Goal: Information Seeking & Learning: Learn about a topic

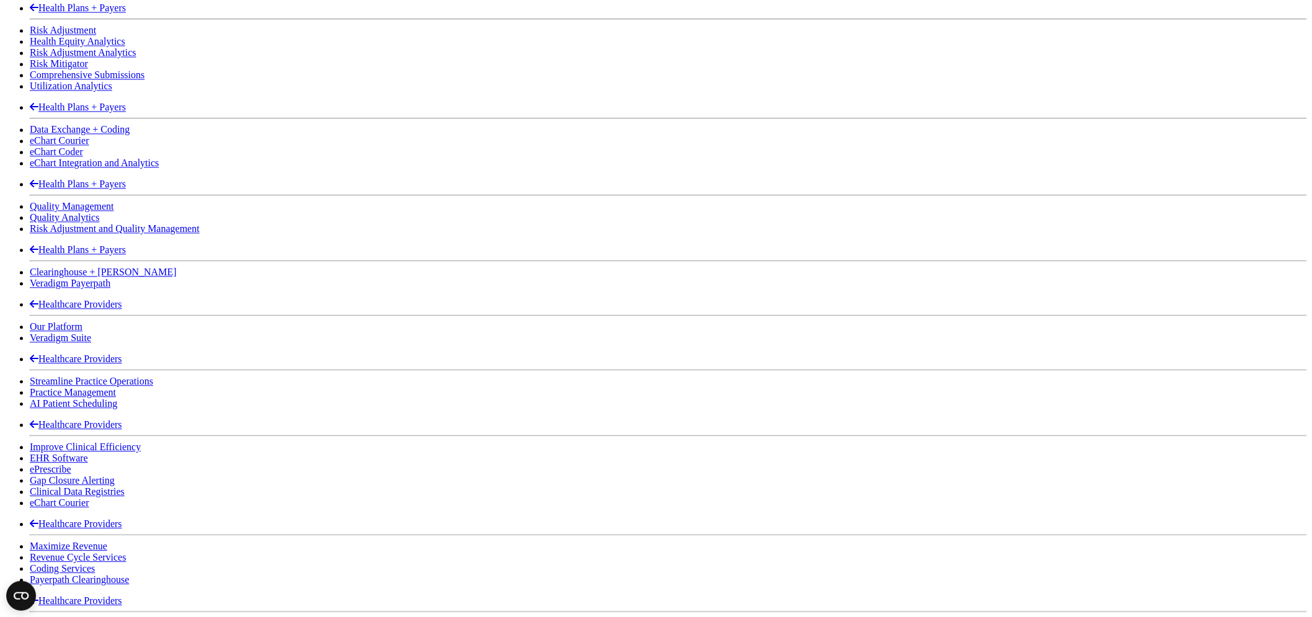
scroll to position [1102, 0]
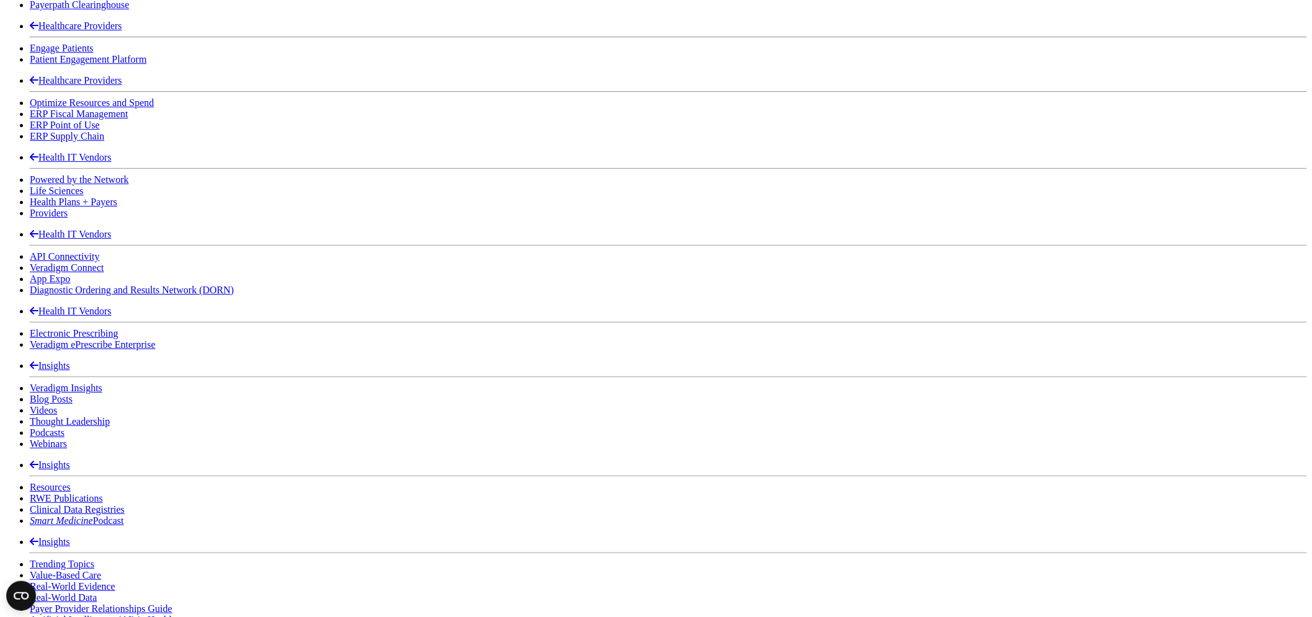
scroll to position [1653, 0]
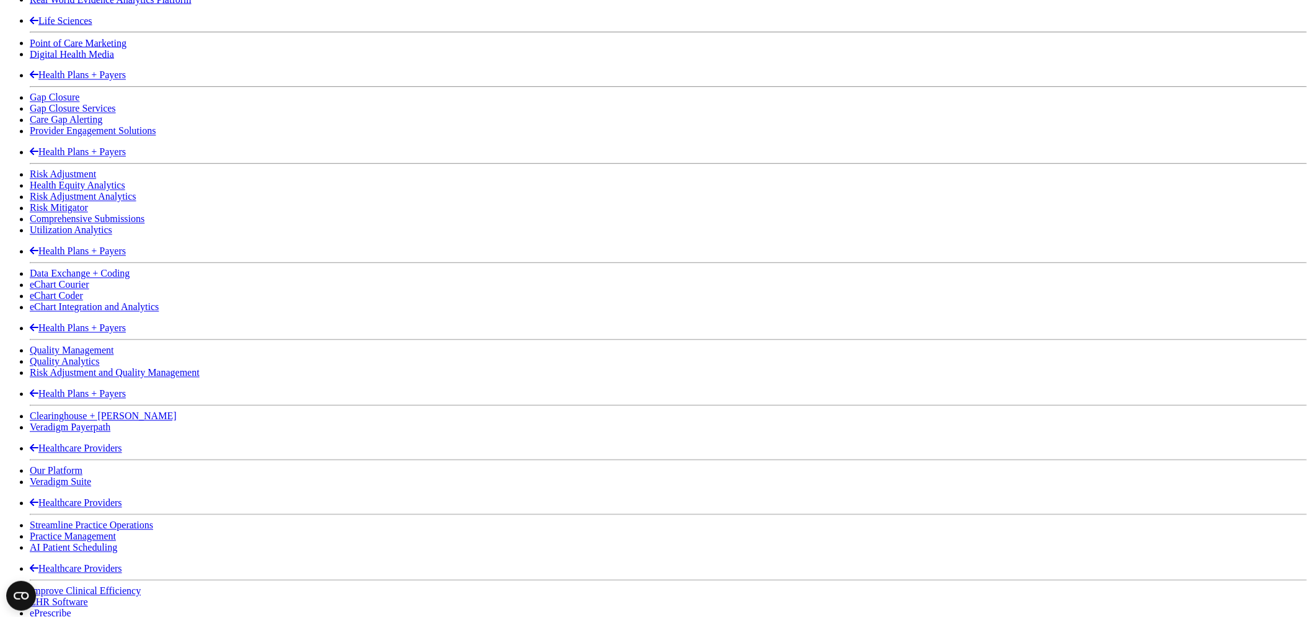
scroll to position [826, 0]
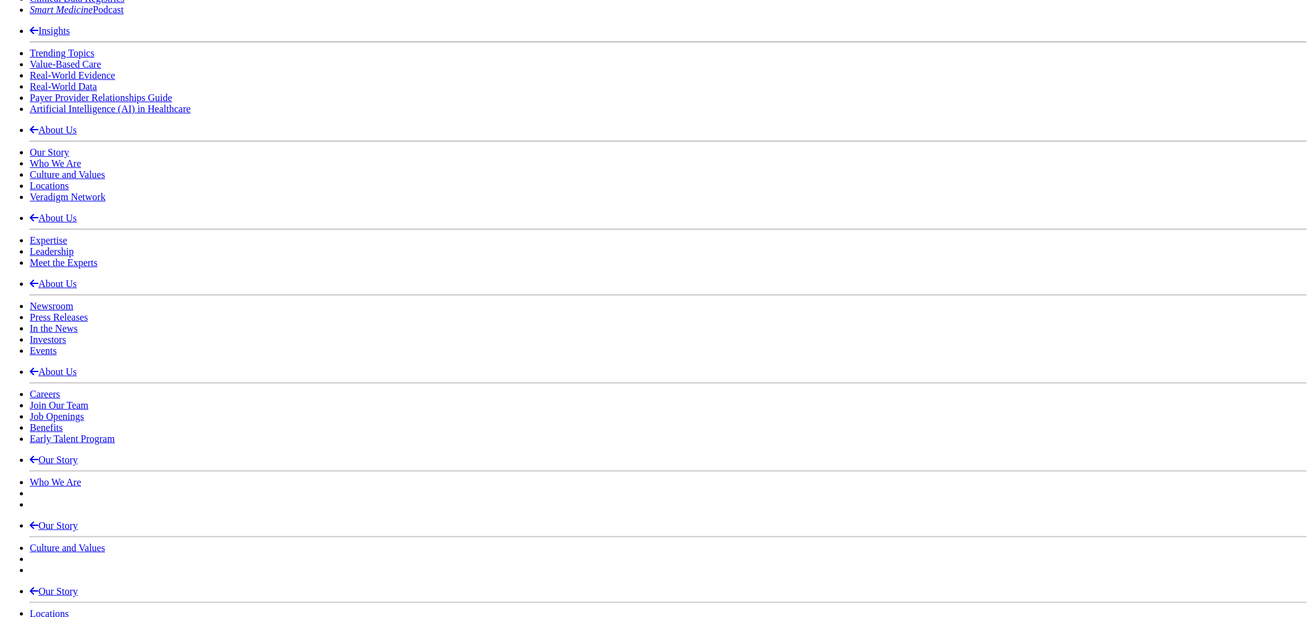
scroll to position [2204, 0]
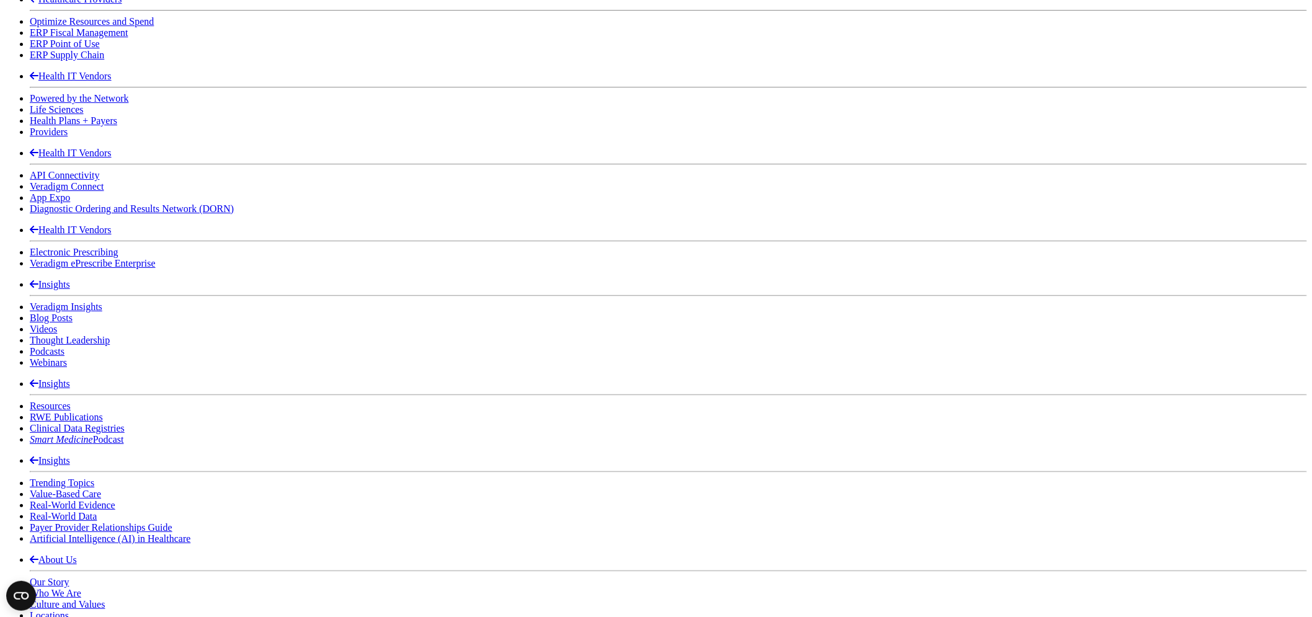
scroll to position [1653, 0]
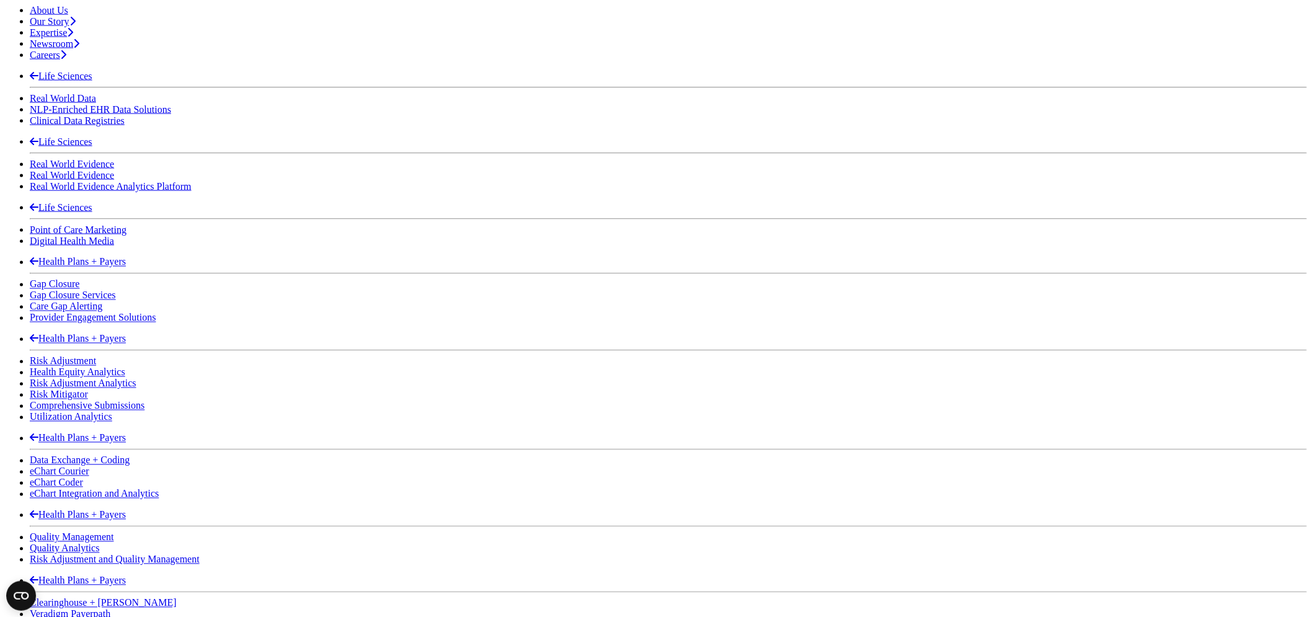
scroll to position [757, 0]
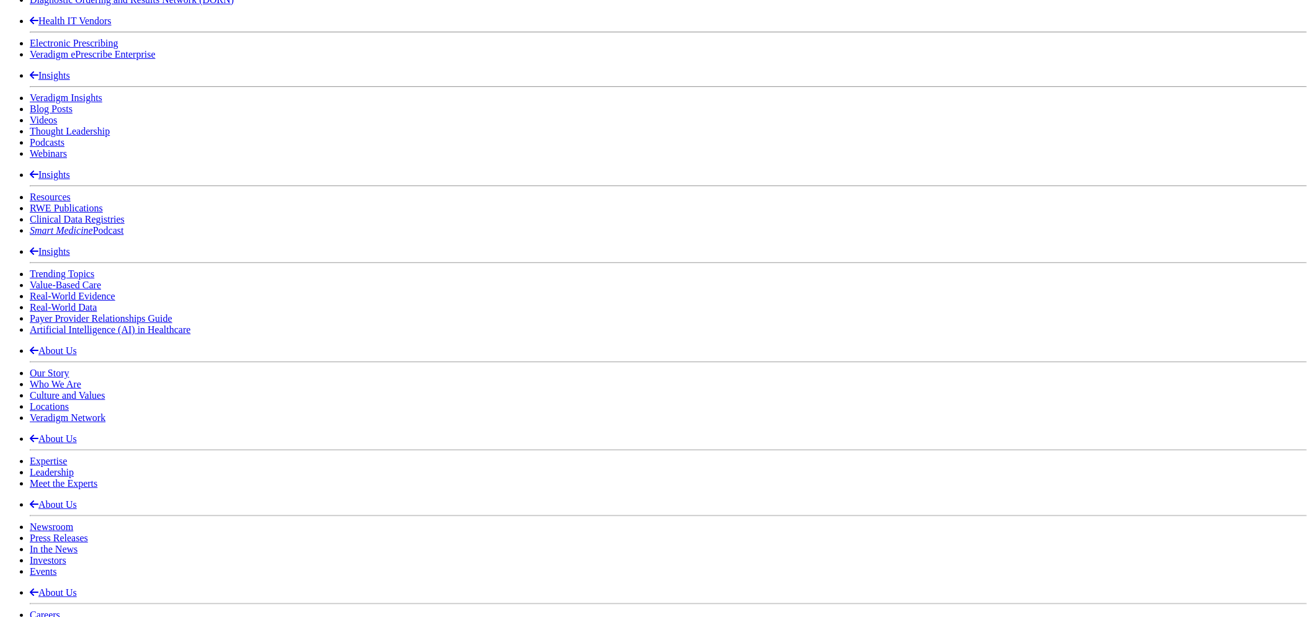
scroll to position [2389, 0]
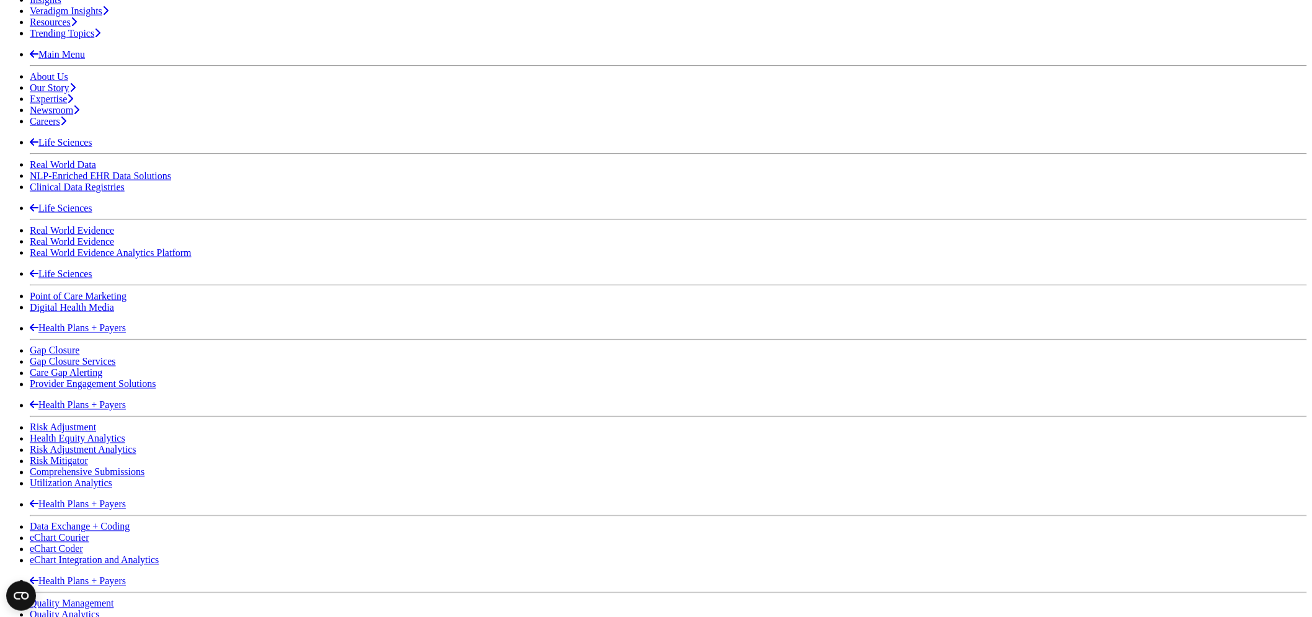
scroll to position [460, 0]
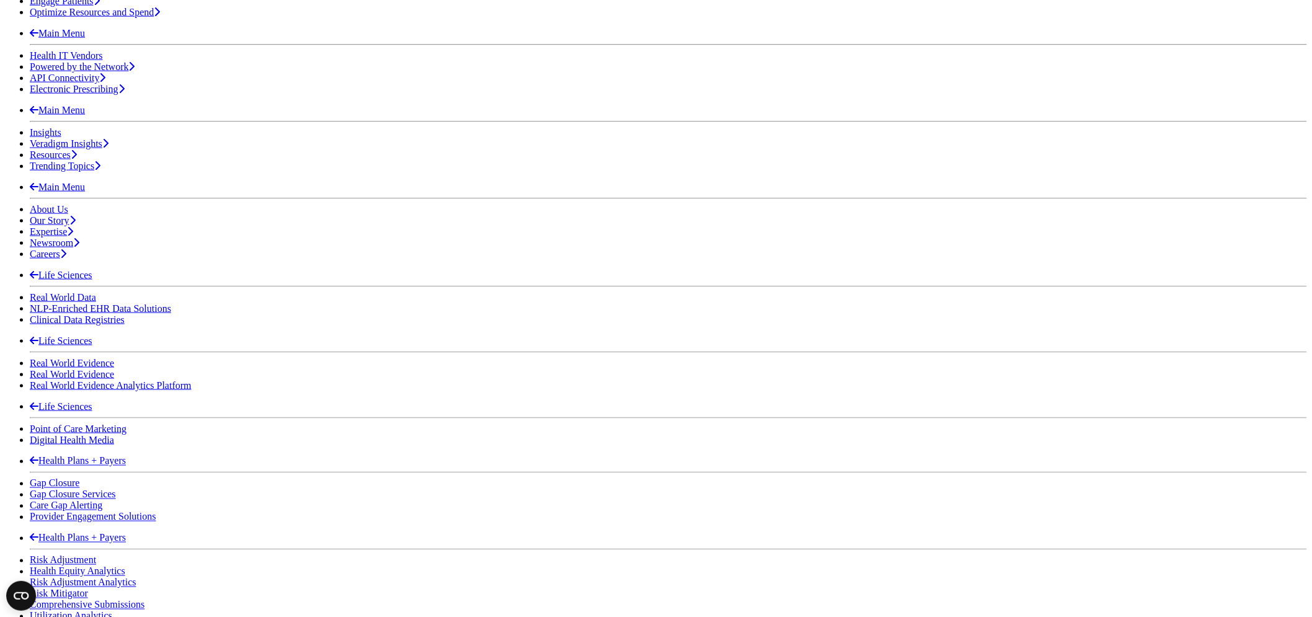
scroll to position [667, 0]
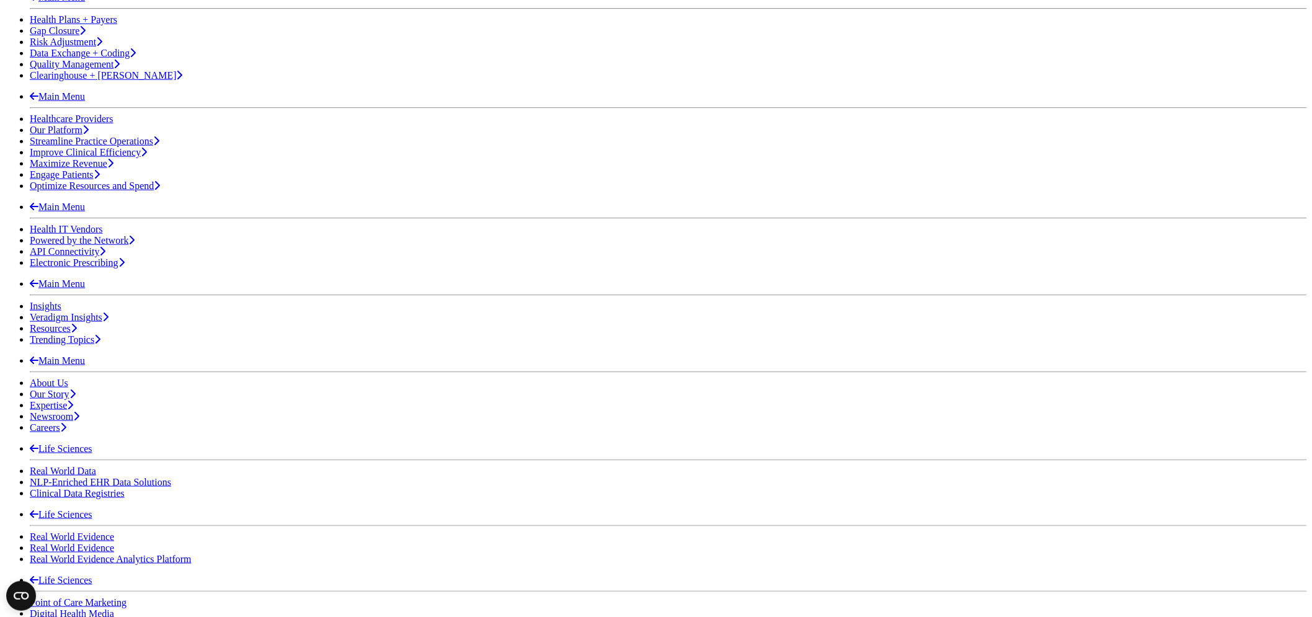
scroll to position [286, 0]
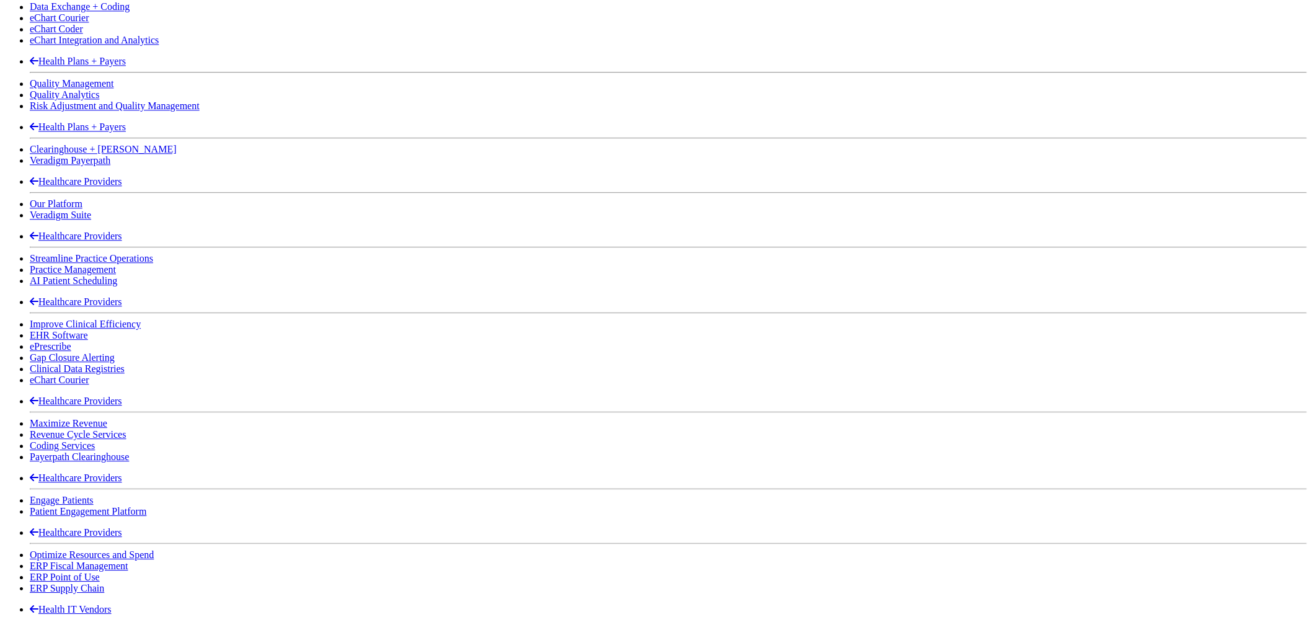
scroll to position [1319, 0]
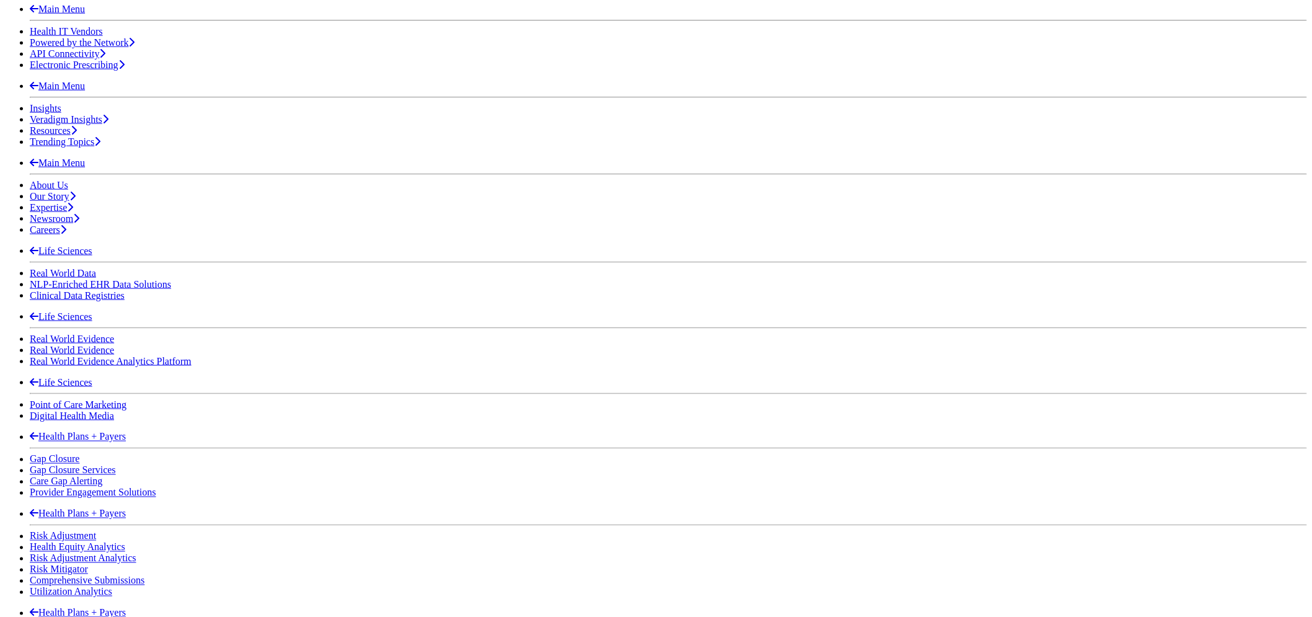
scroll to position [543, 0]
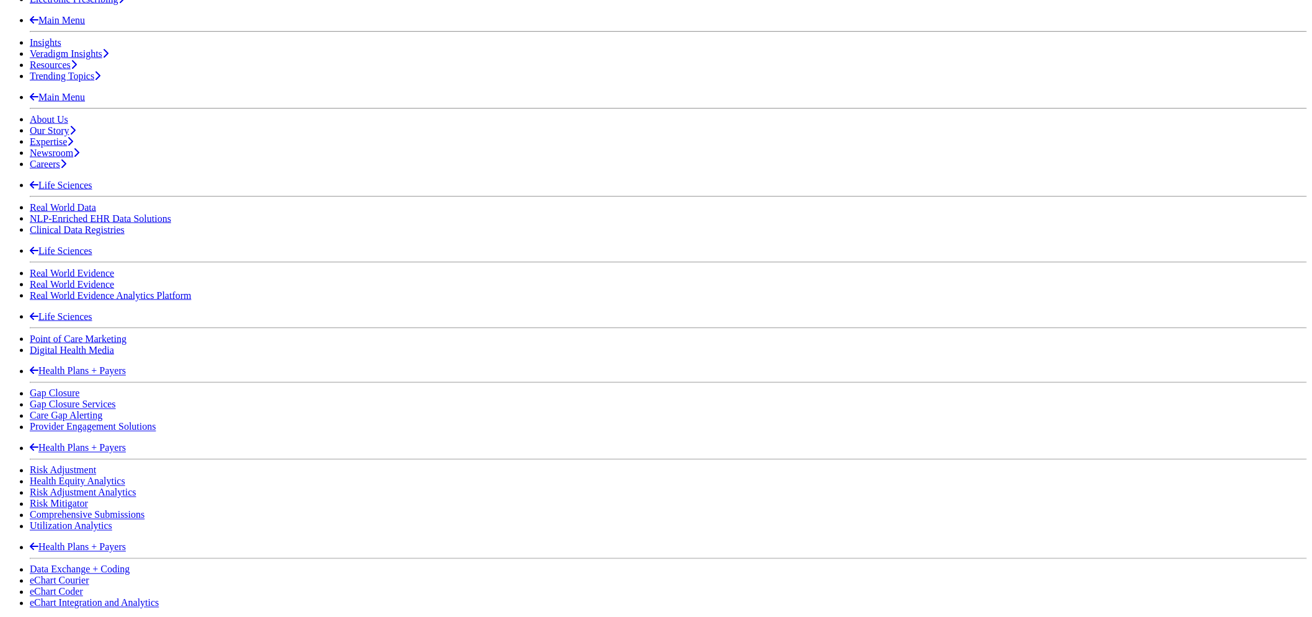
scroll to position [611, 0]
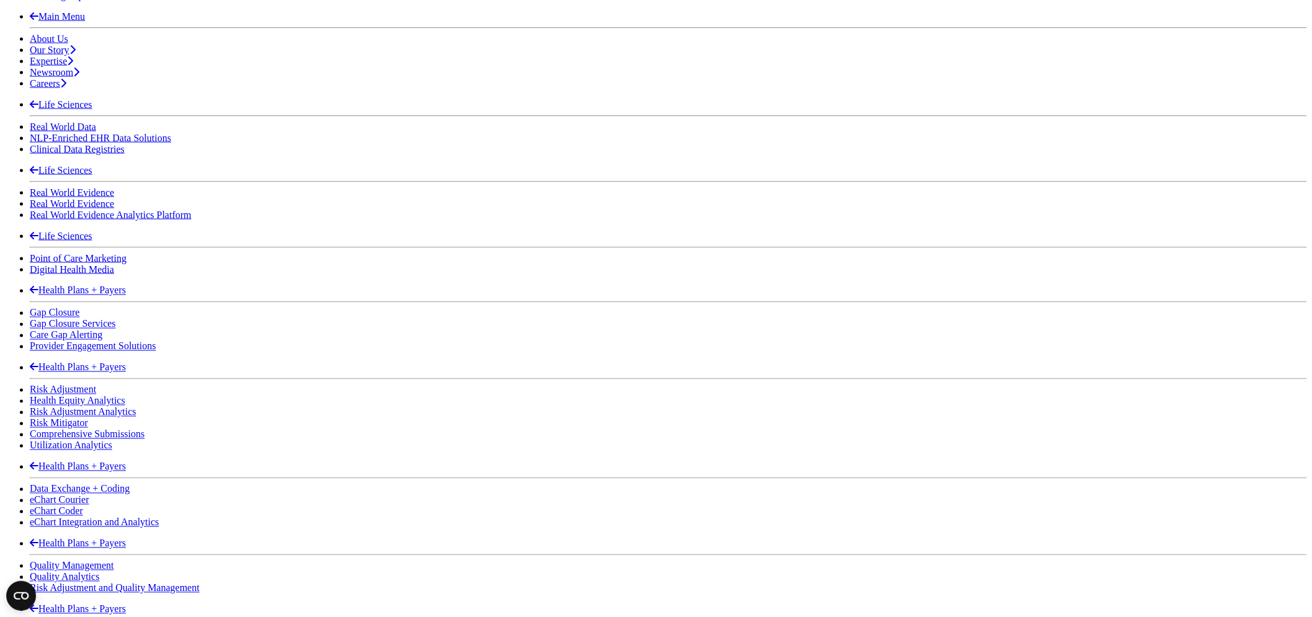
scroll to position [680, 0]
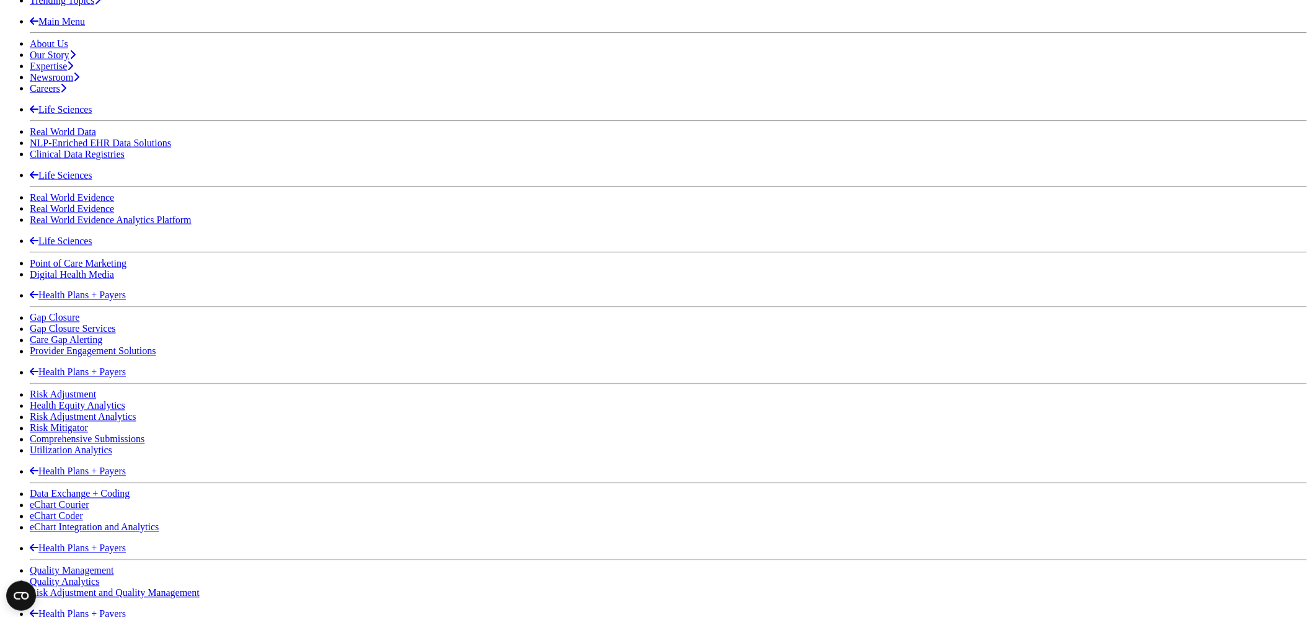
scroll to position [680, 0]
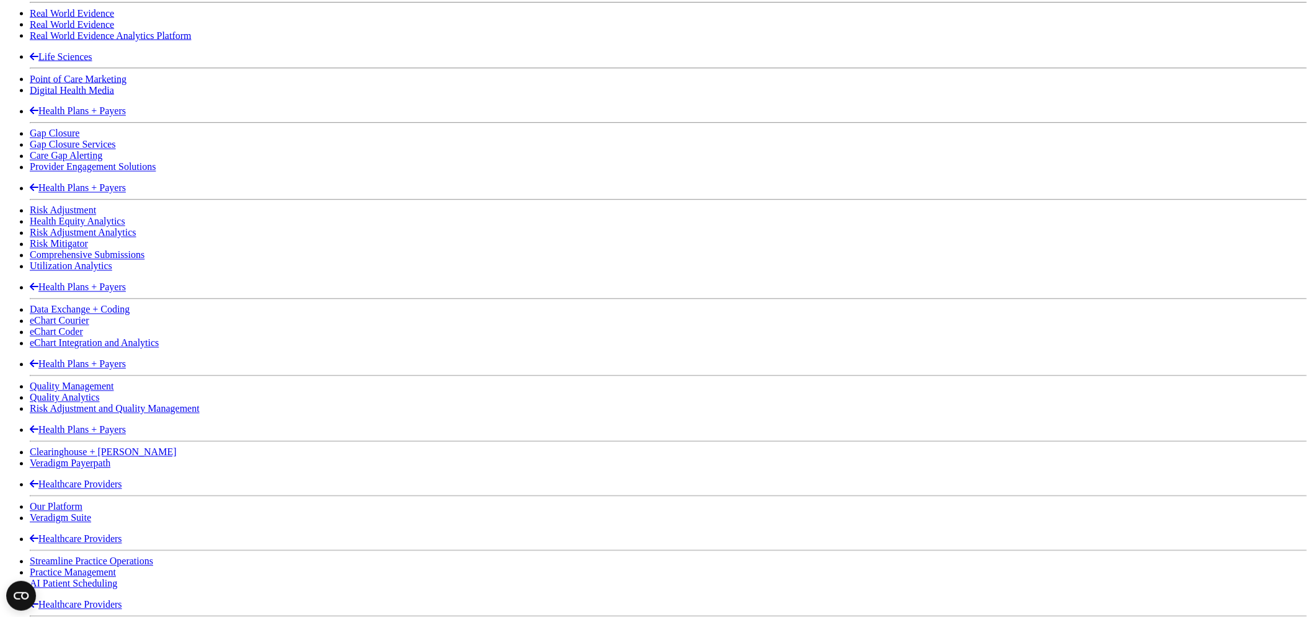
scroll to position [887, 0]
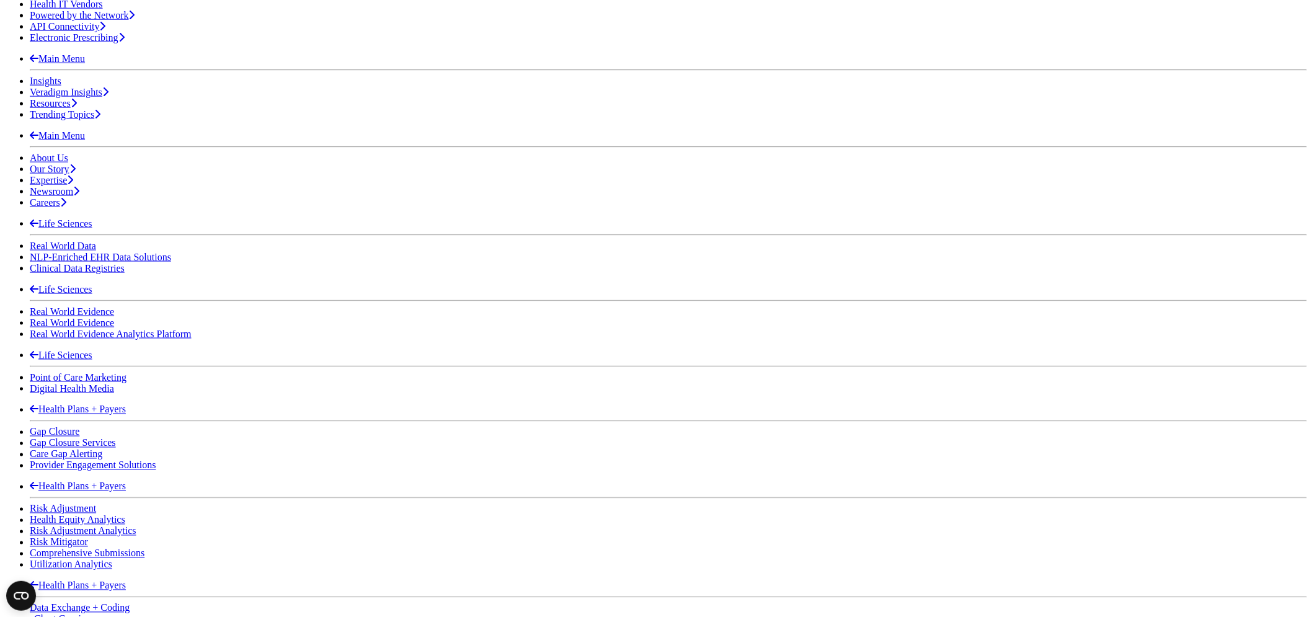
scroll to position [404, 0]
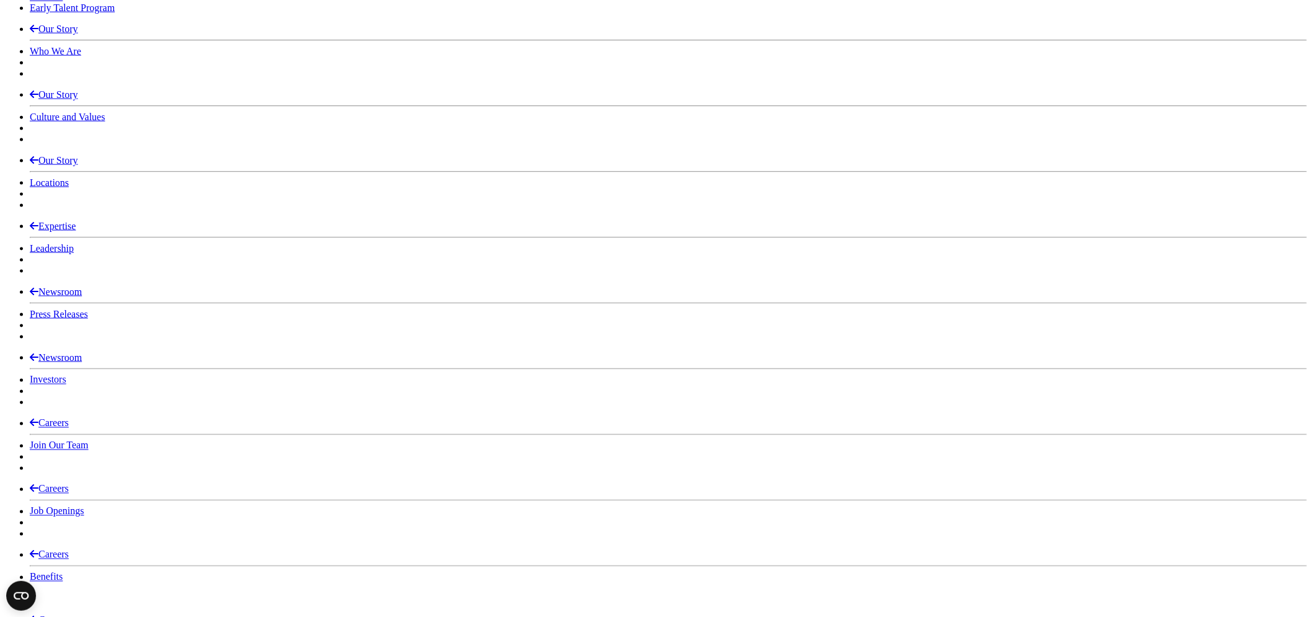
scroll to position [1921, 0]
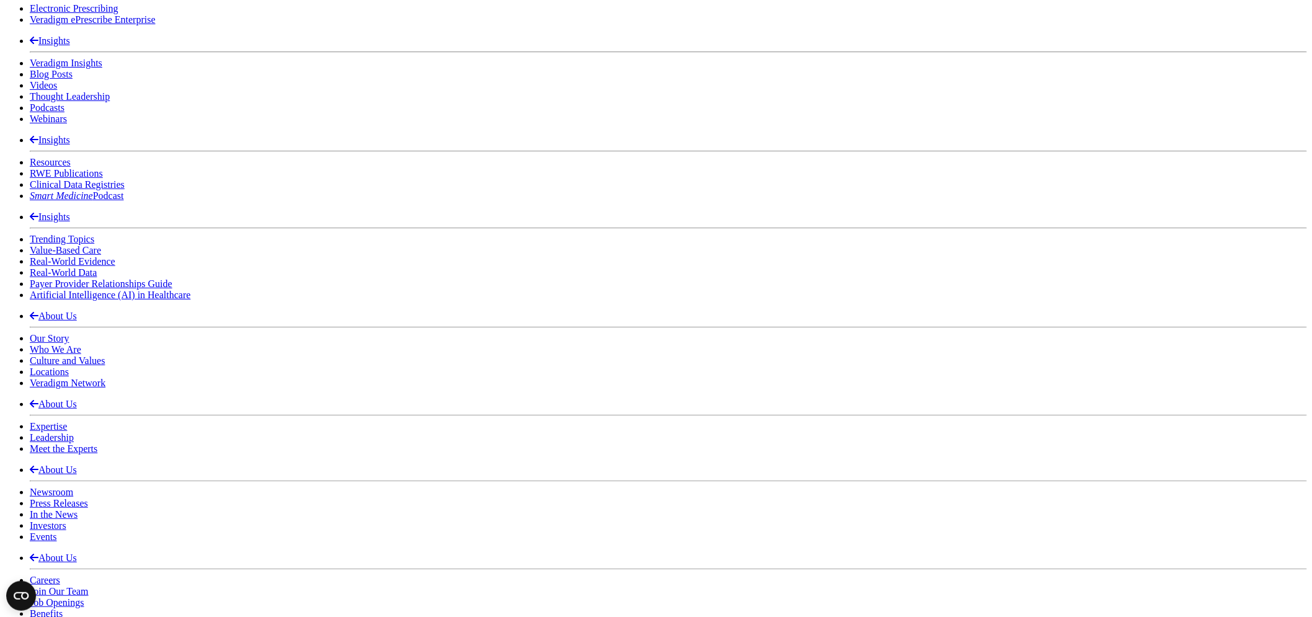
scroll to position [1929, 0]
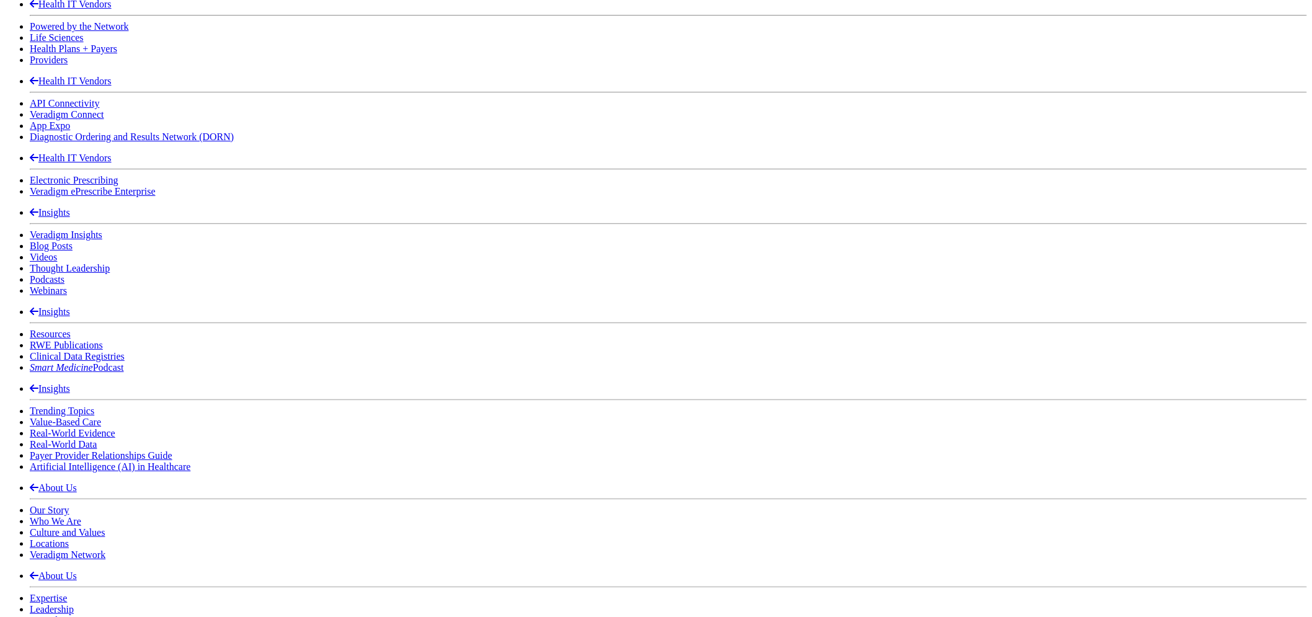
scroll to position [1791, 0]
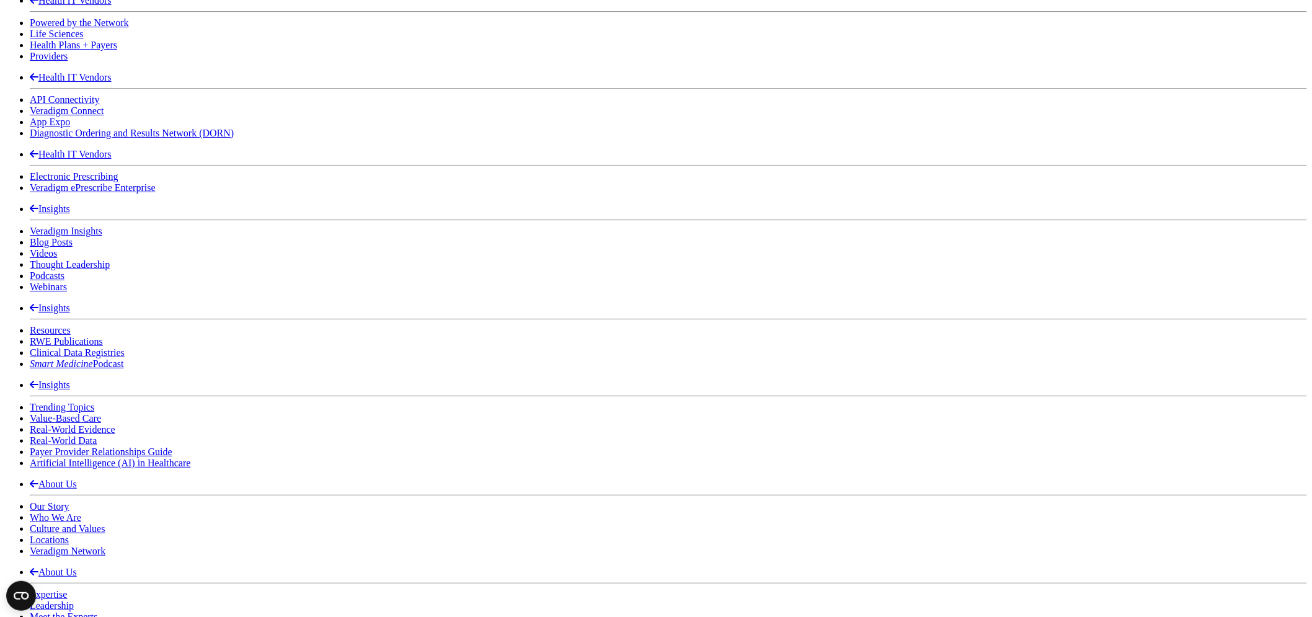
scroll to position [1791, 0]
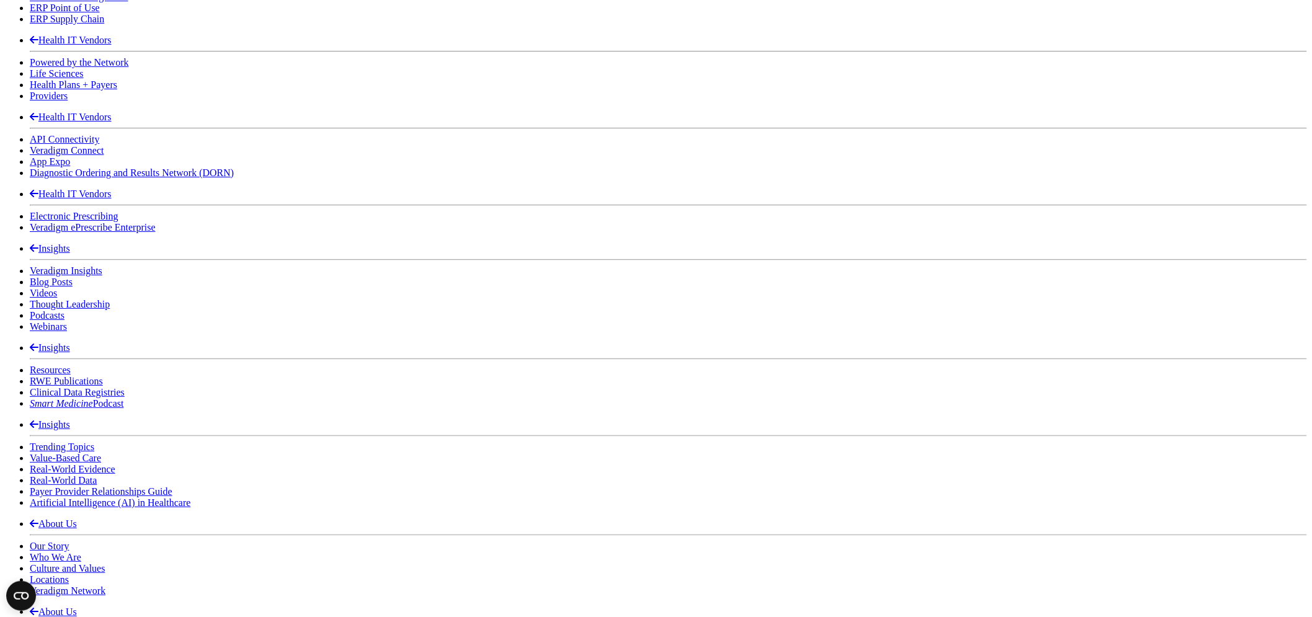
scroll to position [1791, 0]
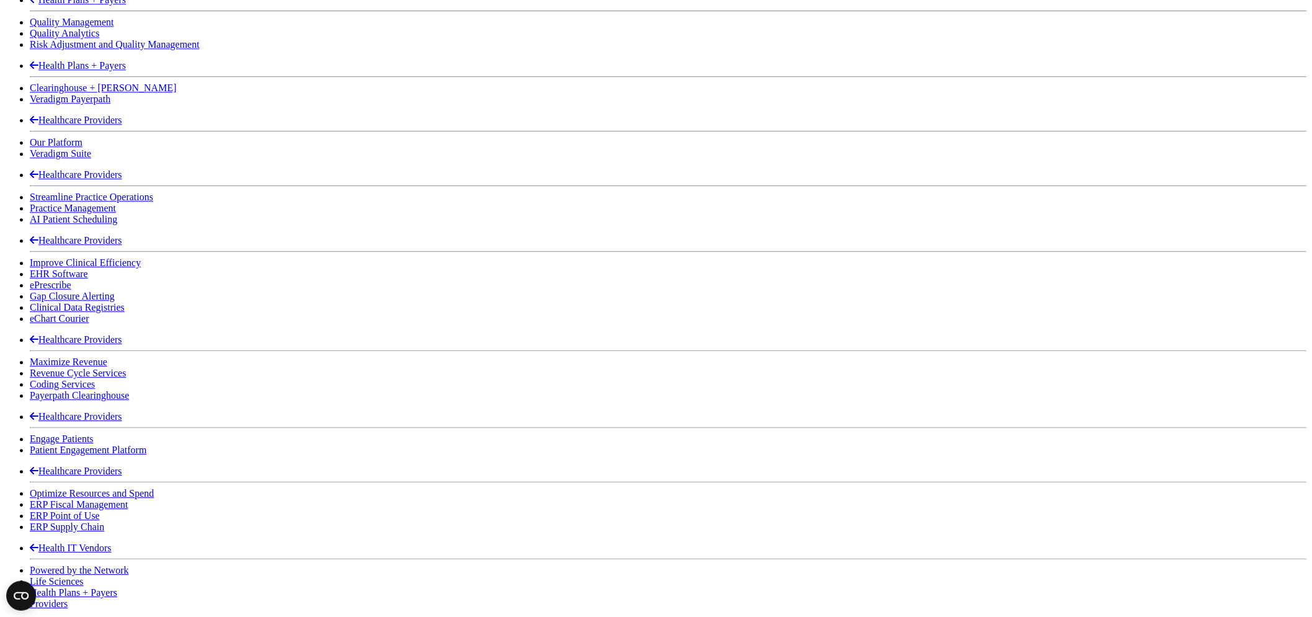
scroll to position [804, 0]
